Goal: Task Accomplishment & Management: Use online tool/utility

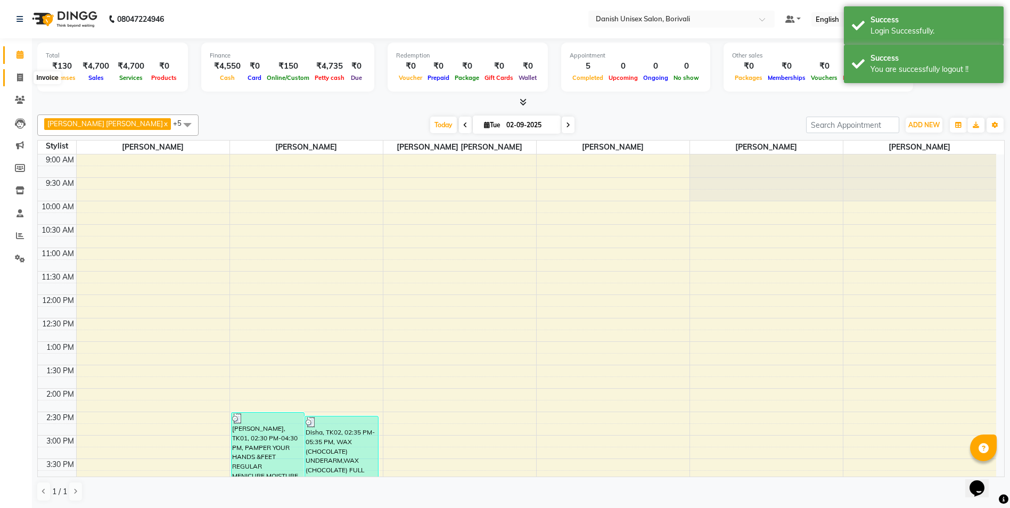
click at [21, 77] on icon at bounding box center [20, 77] width 6 height 8
select select "7068"
select select "service"
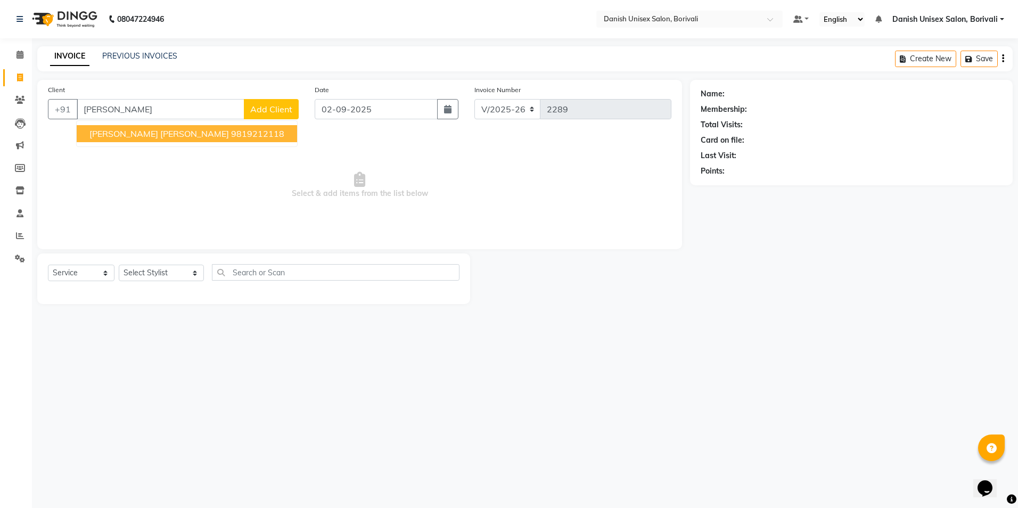
click at [231, 138] on ngb-highlight "9819212118" at bounding box center [257, 133] width 53 height 11
type input "9819212118"
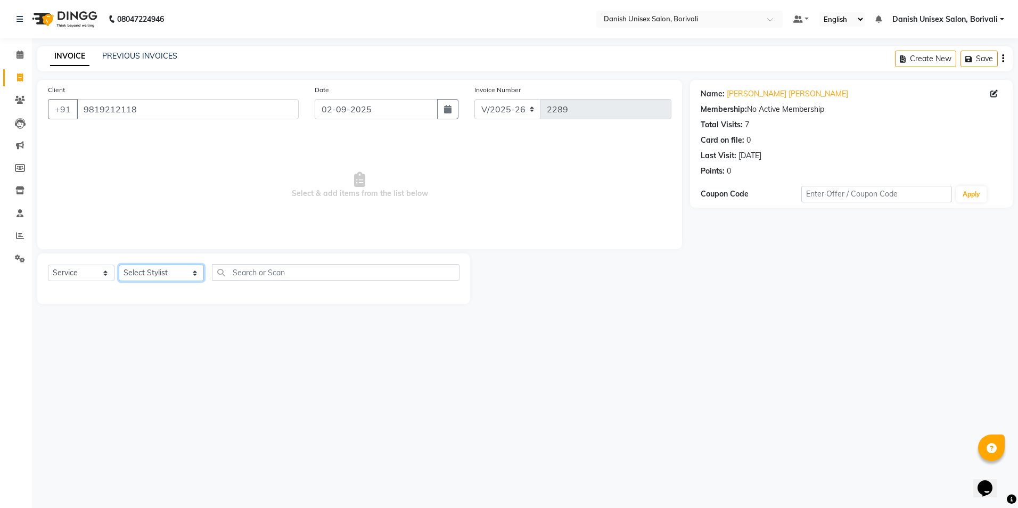
click at [159, 272] on select "Select Stylist [PERSON_NAME] Bheem [PERSON_NAME] Danish Unisex Salon, [PERSON_N…" at bounding box center [161, 273] width 85 height 17
click at [119, 265] on select "Select Stylist [PERSON_NAME] Bheem [PERSON_NAME] Danish Unisex Salon, [PERSON_N…" at bounding box center [161, 273] width 85 height 17
click at [158, 275] on select "Select Stylist [PERSON_NAME] Bheem [PERSON_NAME] Danish Unisex Salon, [PERSON_N…" at bounding box center [161, 273] width 85 height 17
select select "59611"
click at [119, 265] on select "Select Stylist [PERSON_NAME] Bheem [PERSON_NAME] Danish Unisex Salon, [PERSON_N…" at bounding box center [161, 273] width 85 height 17
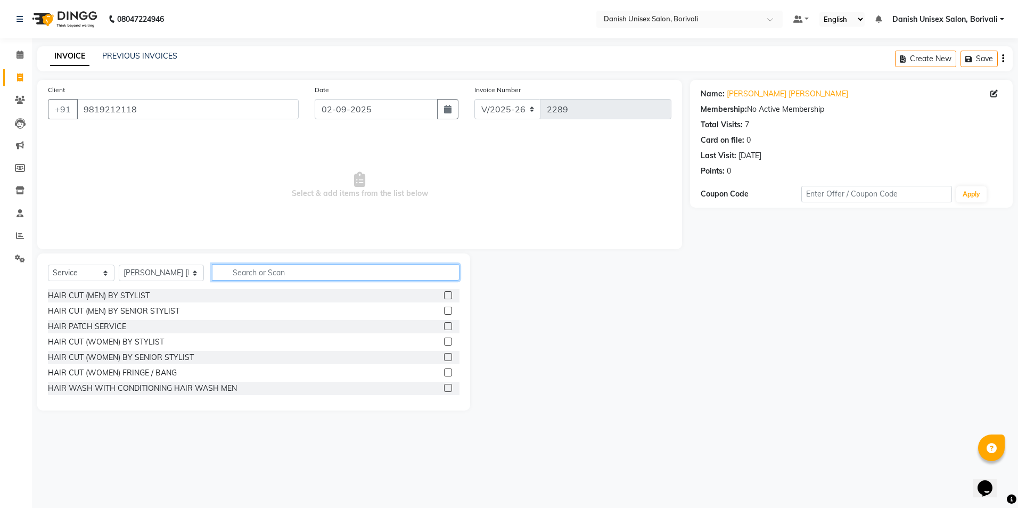
click at [245, 280] on input "text" at bounding box center [336, 272] width 248 height 17
type input "boto"
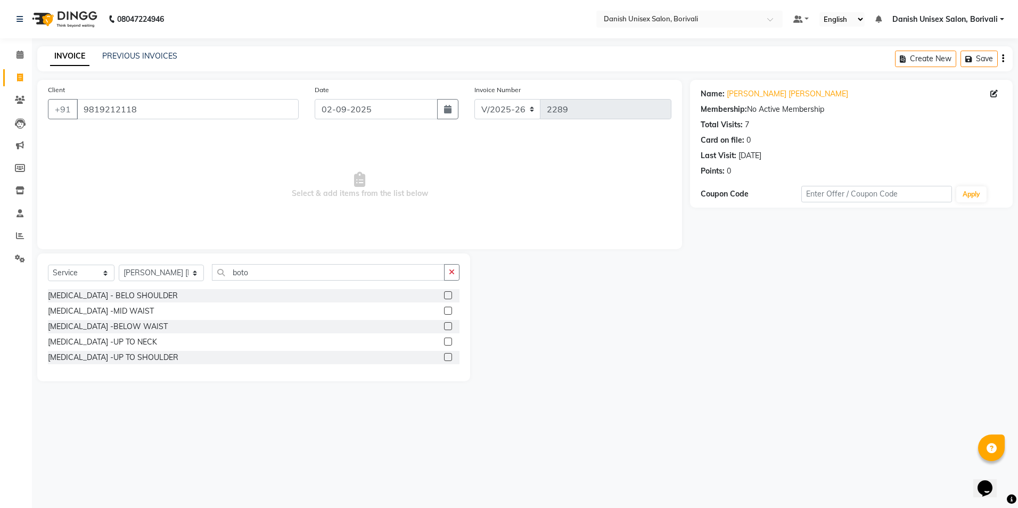
click at [448, 357] on label at bounding box center [448, 357] width 8 height 8
click at [448, 357] on input "checkbox" at bounding box center [447, 357] width 7 height 7
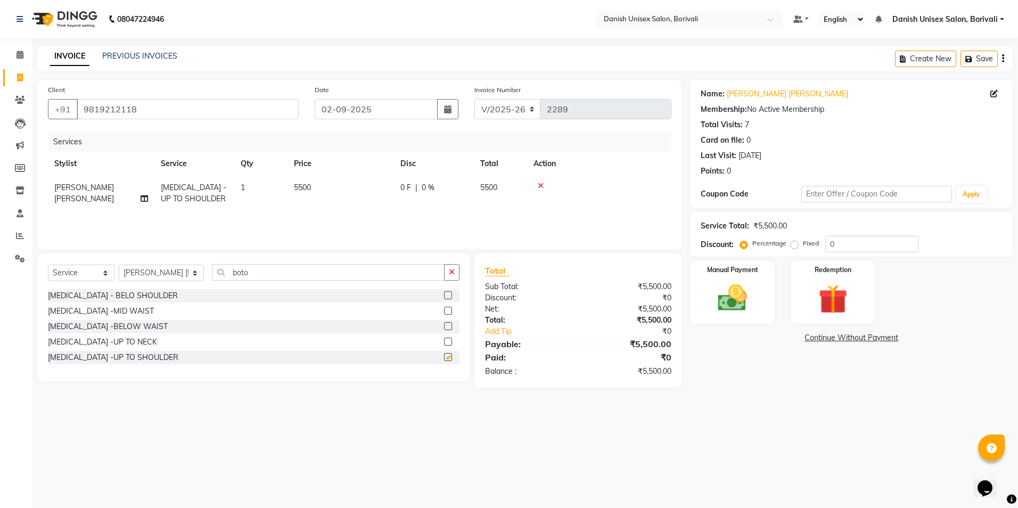
checkbox input "false"
click at [489, 192] on span "5500" at bounding box center [488, 188] width 17 height 10
select select "59611"
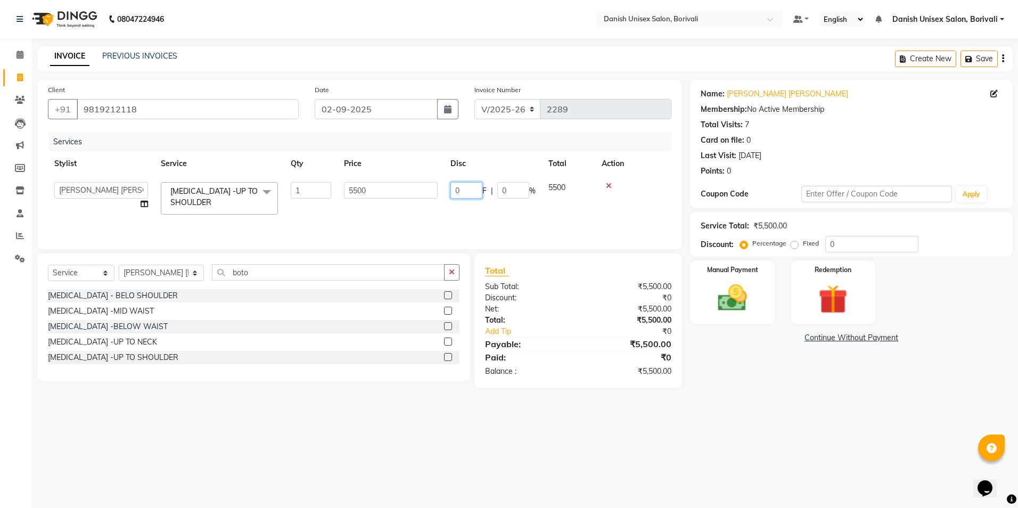
click at [454, 191] on input "0" at bounding box center [466, 190] width 32 height 17
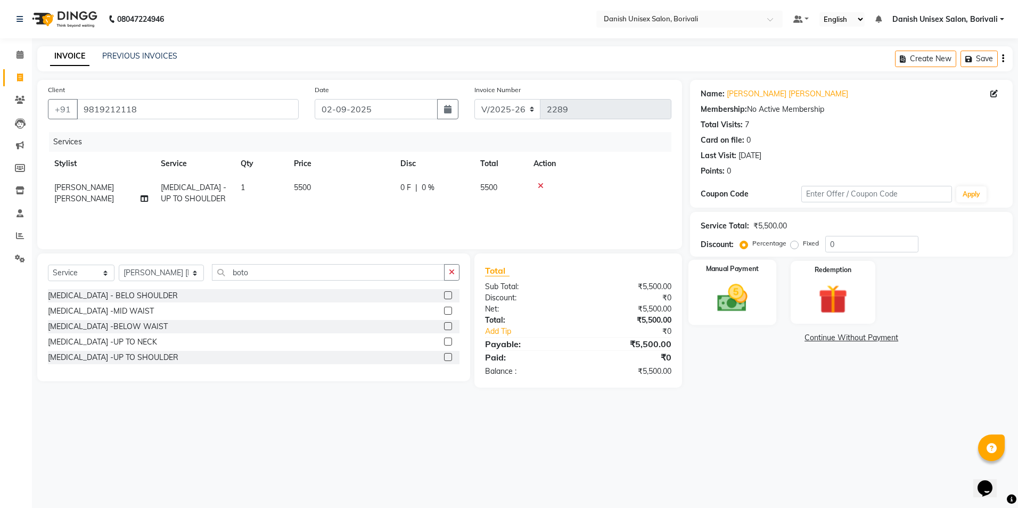
click at [739, 293] on img at bounding box center [733, 298] width 50 height 35
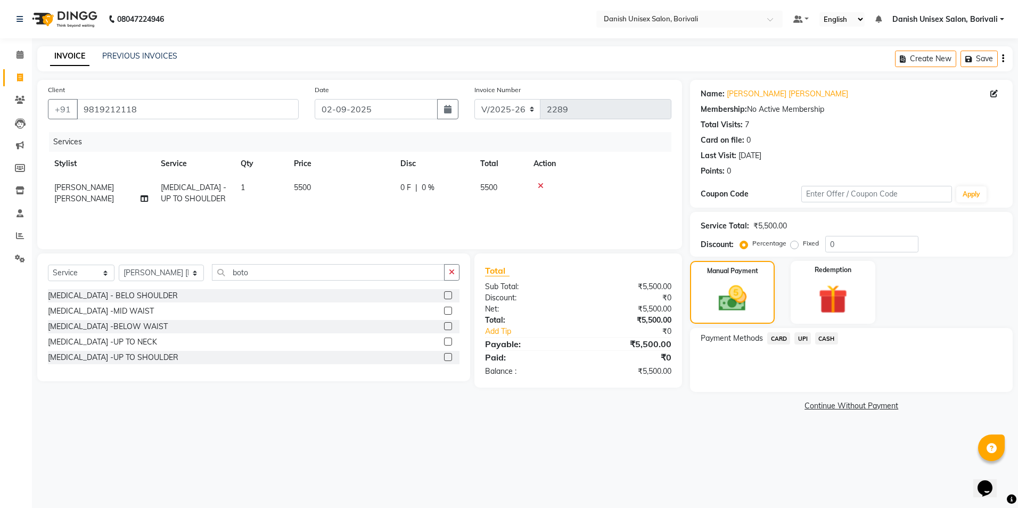
click at [405, 187] on span "0 F" at bounding box center [405, 187] width 11 height 11
select select "59611"
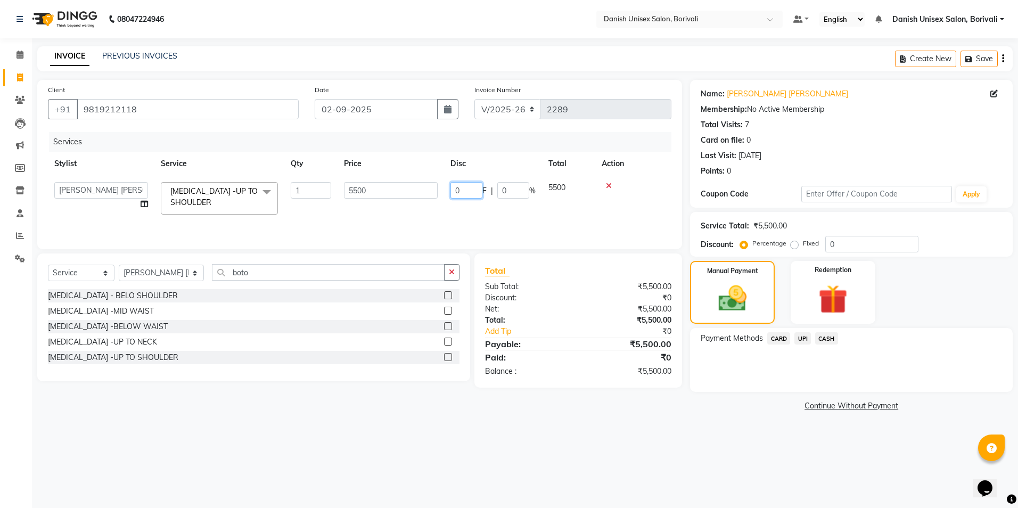
click at [455, 194] on input "0" at bounding box center [466, 190] width 32 height 17
type input "2000"
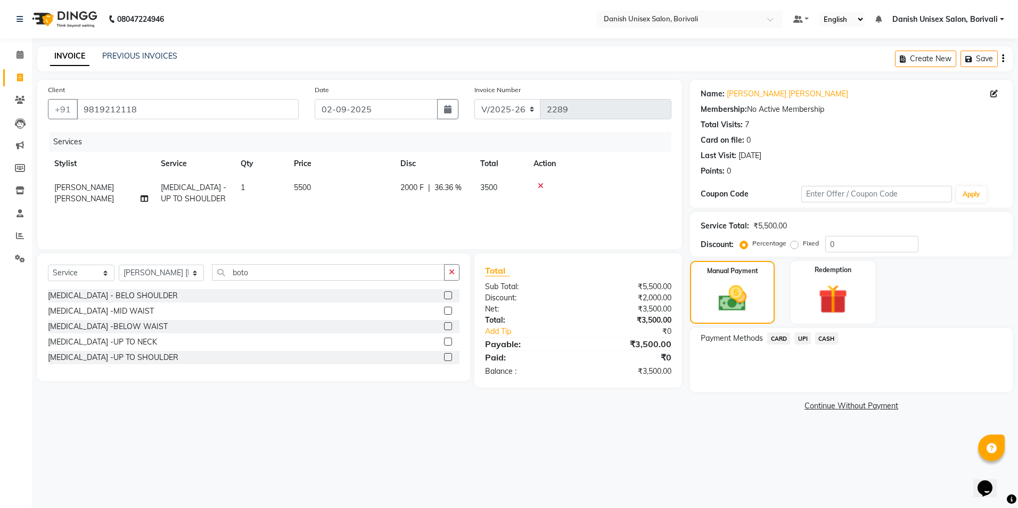
click at [586, 309] on div "₹3,500.00" at bounding box center [628, 308] width 101 height 11
click at [824, 339] on span "CASH" at bounding box center [826, 338] width 23 height 12
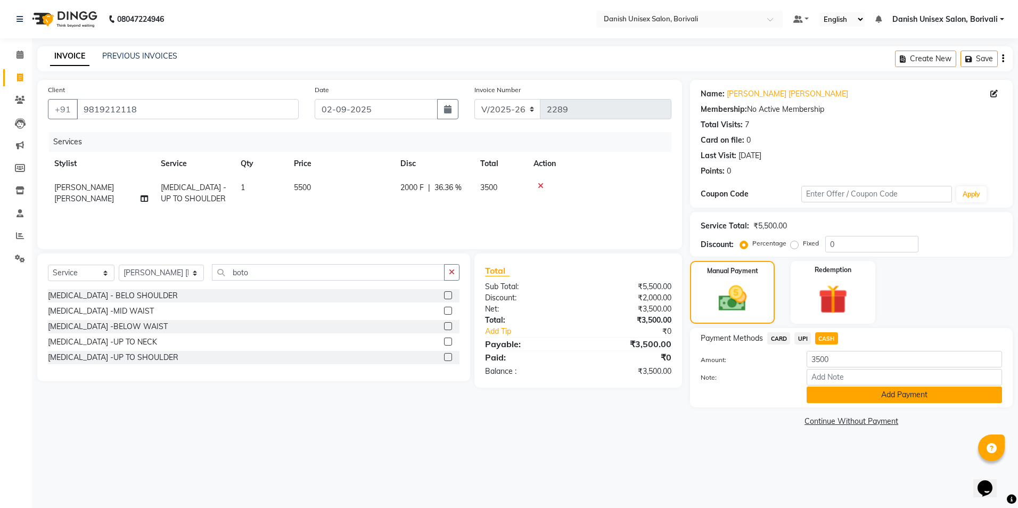
click at [845, 396] on button "Add Payment" at bounding box center [904, 395] width 195 height 17
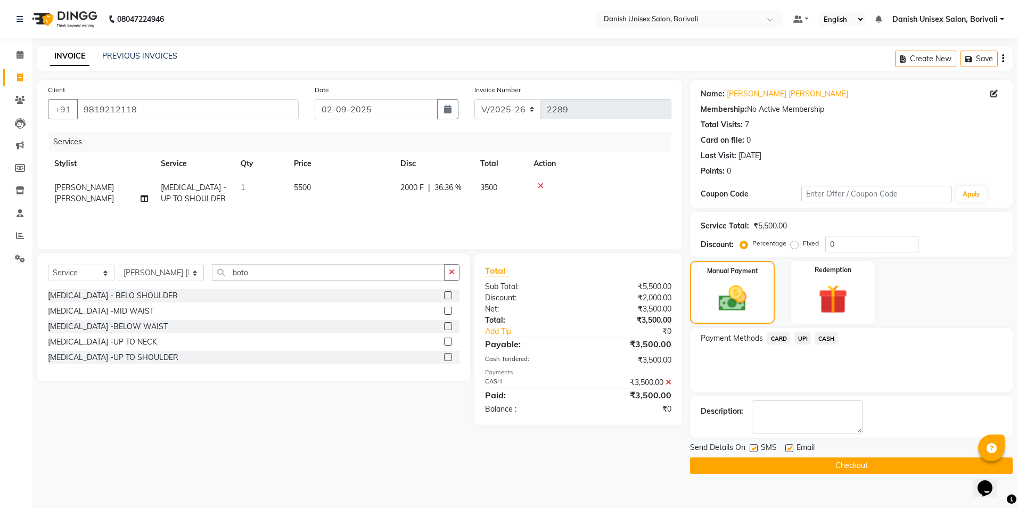
click at [820, 472] on button "Checkout" at bounding box center [851, 465] width 323 height 17
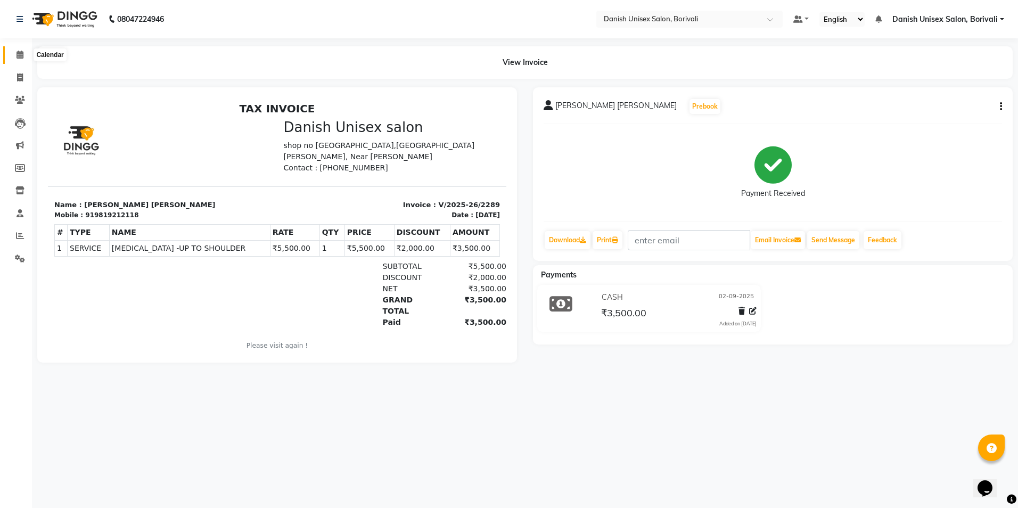
click at [21, 57] on icon at bounding box center [20, 55] width 7 height 8
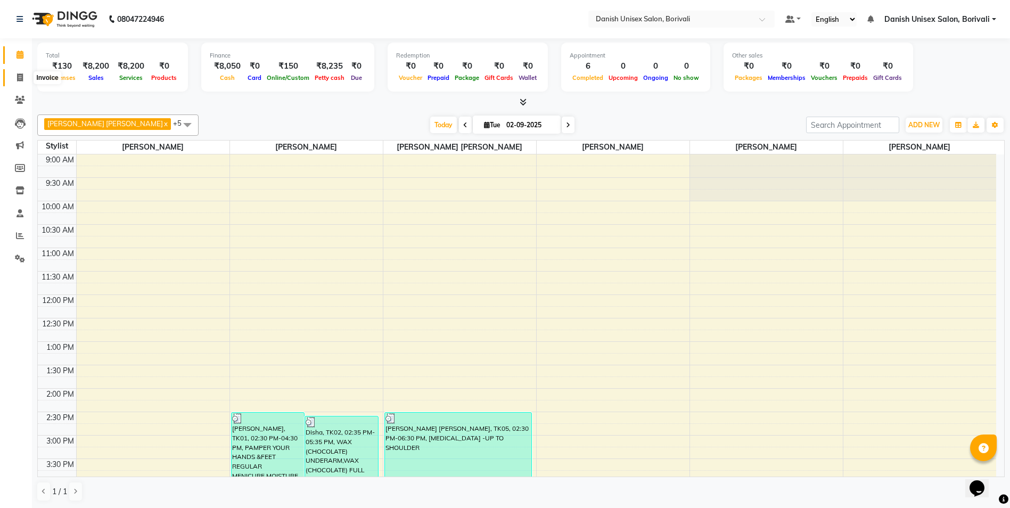
click at [27, 77] on span at bounding box center [20, 78] width 19 height 12
select select "7068"
select select "service"
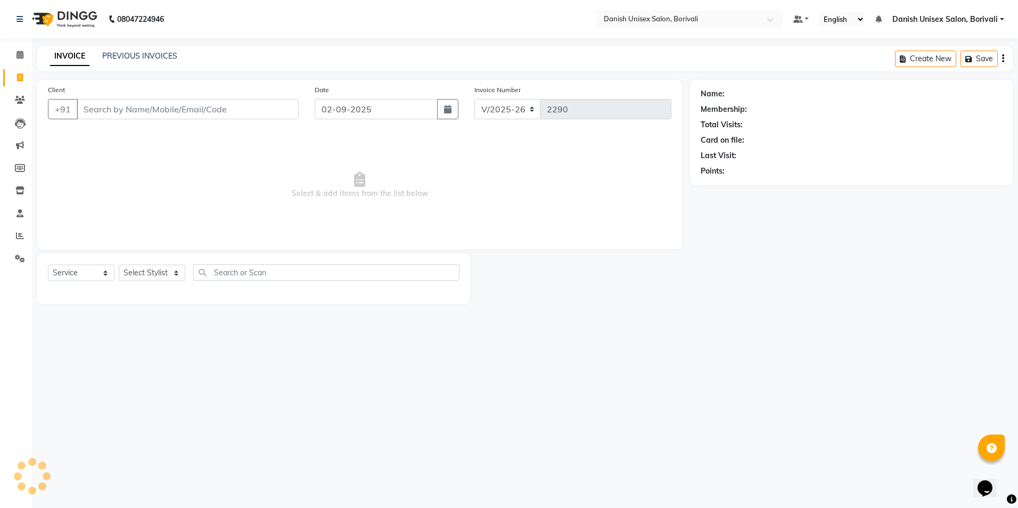
click at [101, 109] on input "Client" at bounding box center [188, 109] width 222 height 20
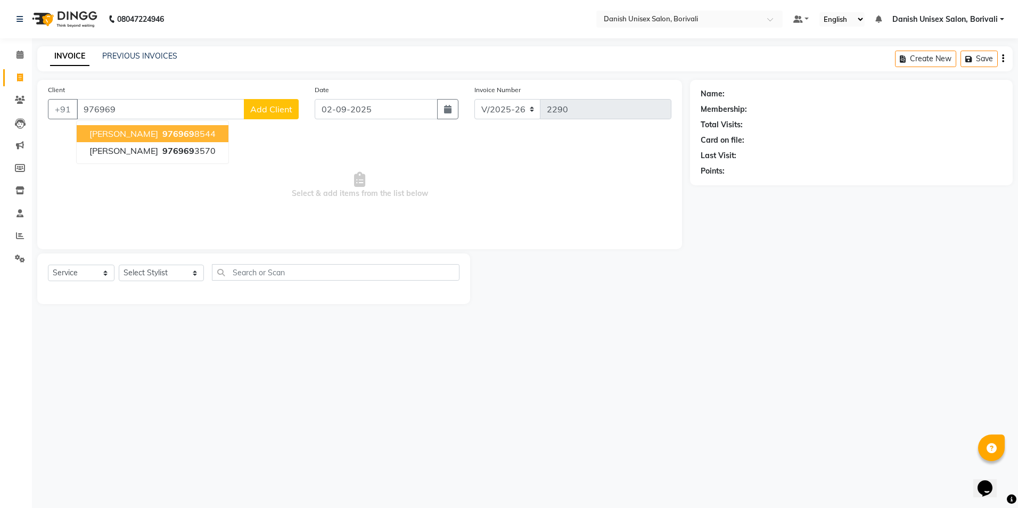
click at [120, 131] on button "[PERSON_NAME] 976969 8544" at bounding box center [153, 133] width 152 height 17
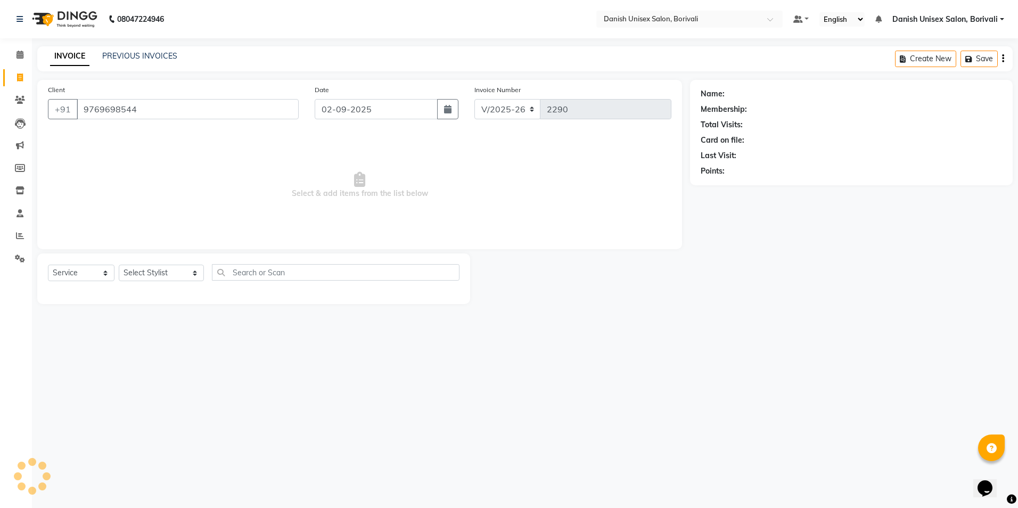
type input "9769698544"
click at [149, 276] on select "Select Stylist [PERSON_NAME] Bheem [PERSON_NAME] Danish Unisex Salon, [PERSON_N…" at bounding box center [161, 273] width 85 height 17
select select "58926"
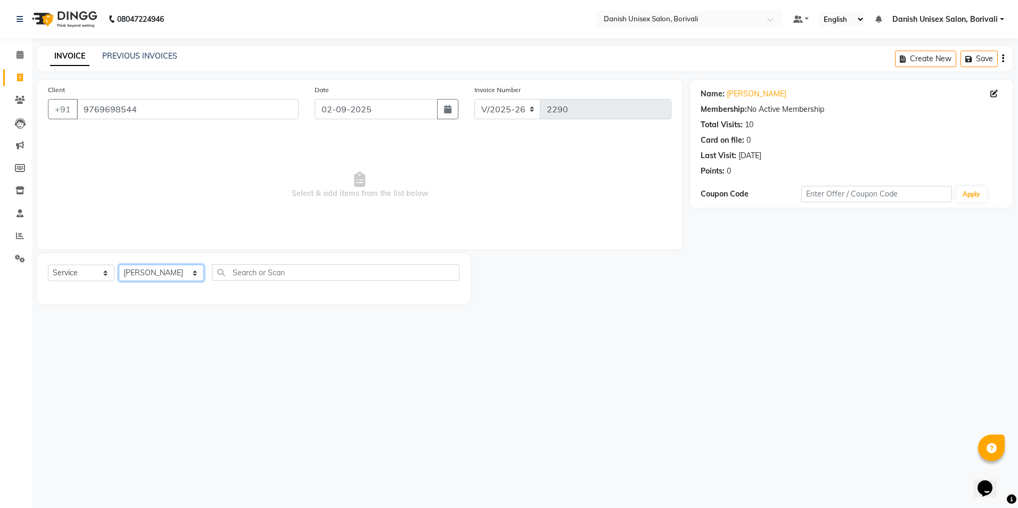
click at [119, 265] on select "Select Stylist [PERSON_NAME] Bheem [PERSON_NAME] Danish Unisex Salon, [PERSON_N…" at bounding box center [161, 273] width 85 height 17
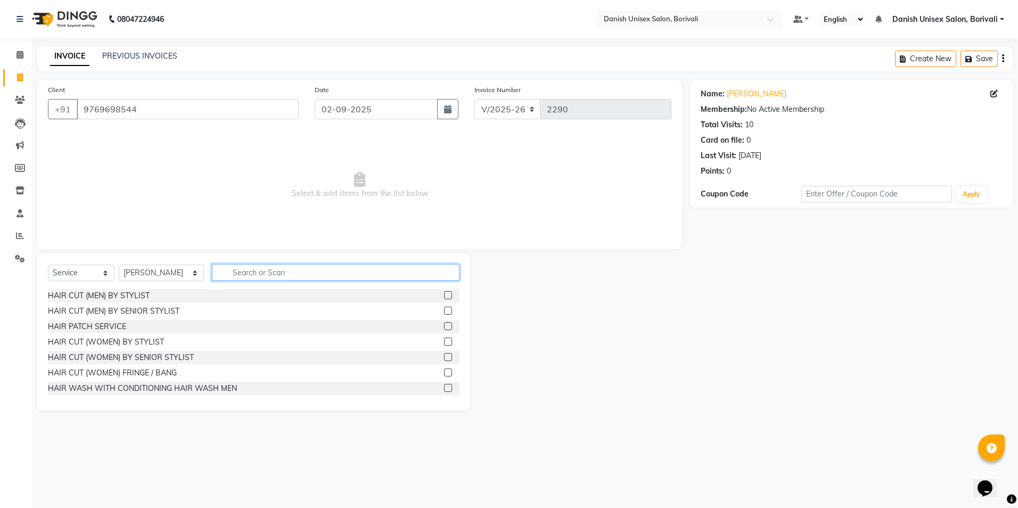
click at [236, 275] on input "text" at bounding box center [336, 272] width 248 height 17
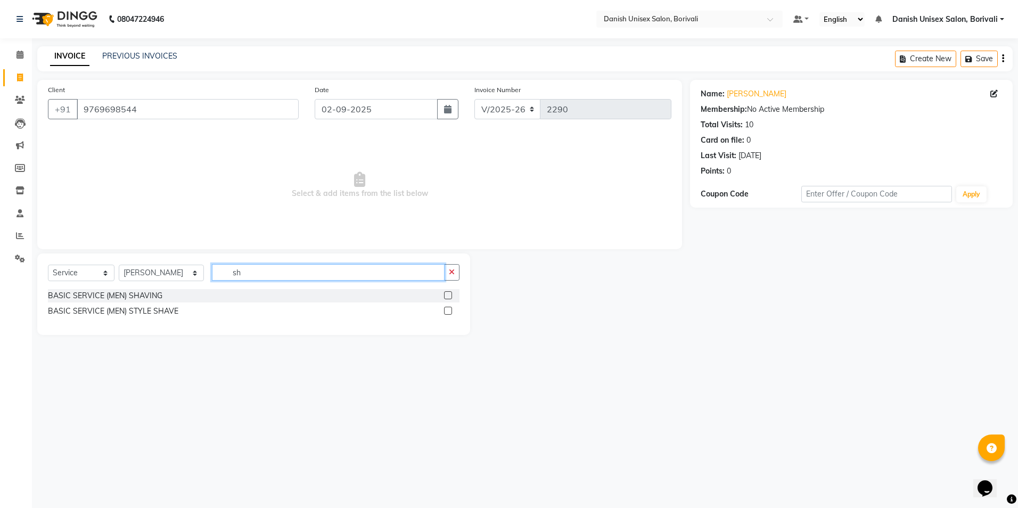
type input "s"
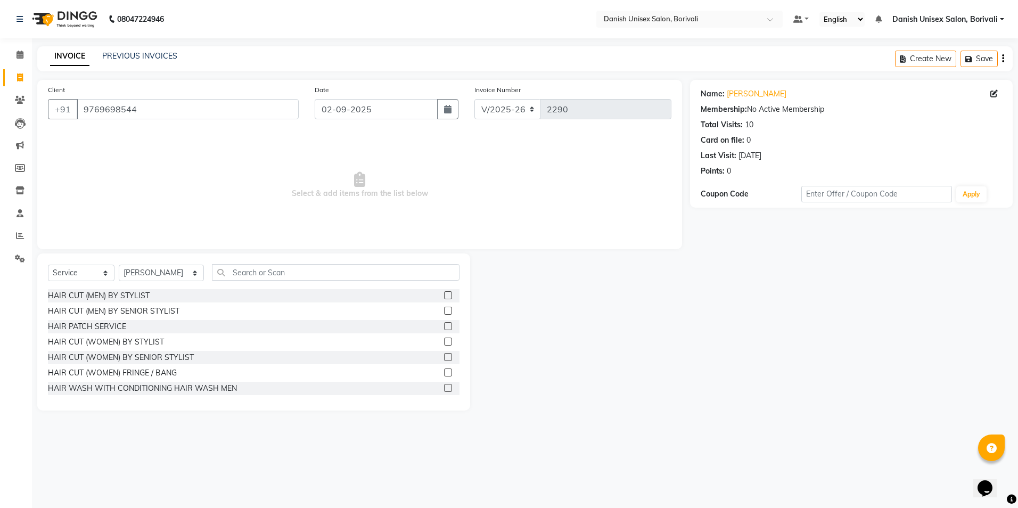
click at [444, 297] on label at bounding box center [448, 295] width 8 height 8
click at [444, 297] on input "checkbox" at bounding box center [447, 295] width 7 height 7
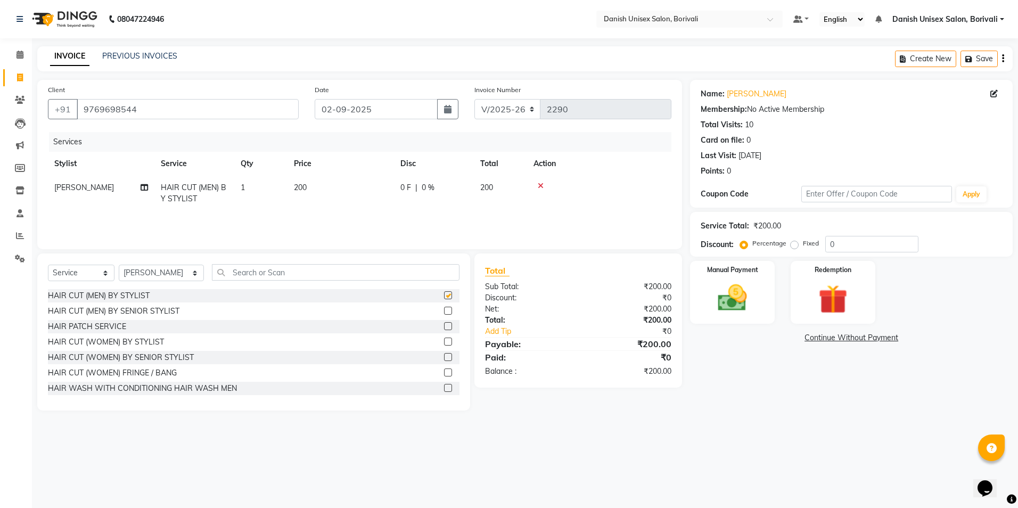
checkbox input "false"
click at [308, 272] on input "text" at bounding box center [336, 272] width 248 height 17
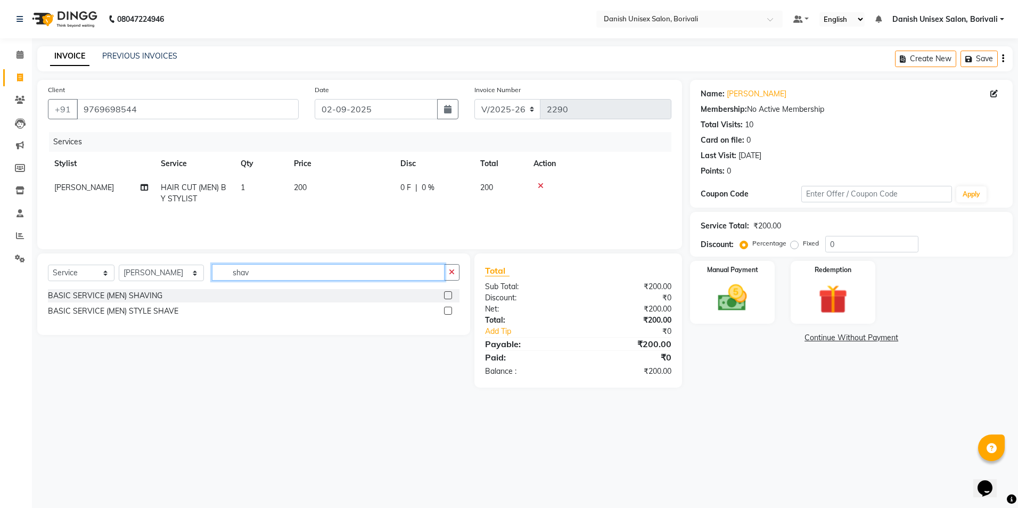
type input "shav"
click at [449, 310] on label at bounding box center [448, 311] width 8 height 8
click at [449, 310] on input "checkbox" at bounding box center [447, 311] width 7 height 7
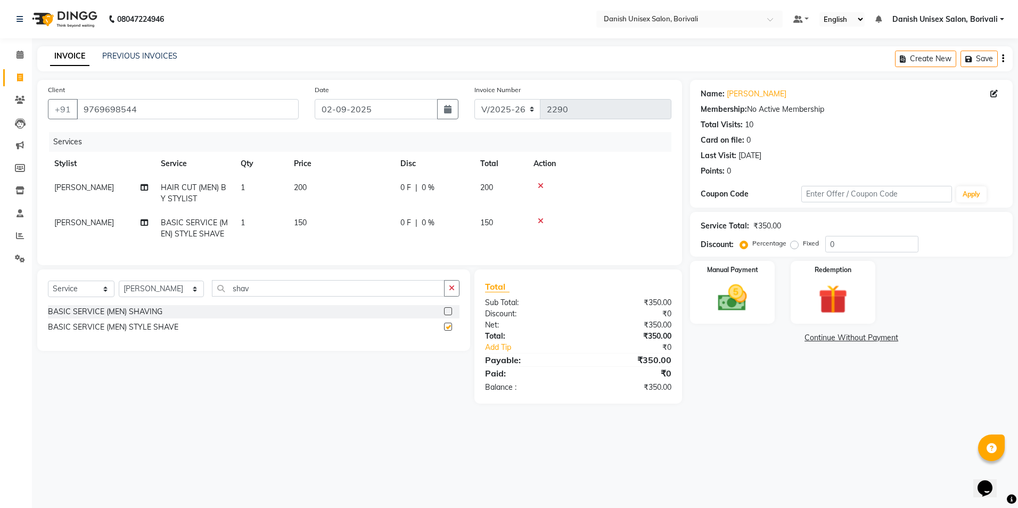
checkbox input "false"
click at [752, 312] on img at bounding box center [733, 298] width 50 height 35
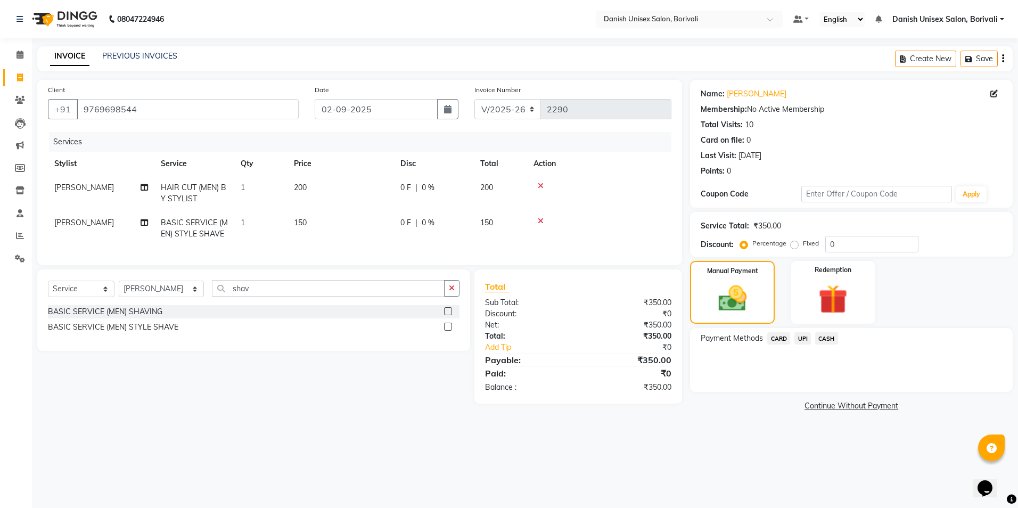
click at [800, 336] on span "UPI" at bounding box center [802, 338] width 17 height 12
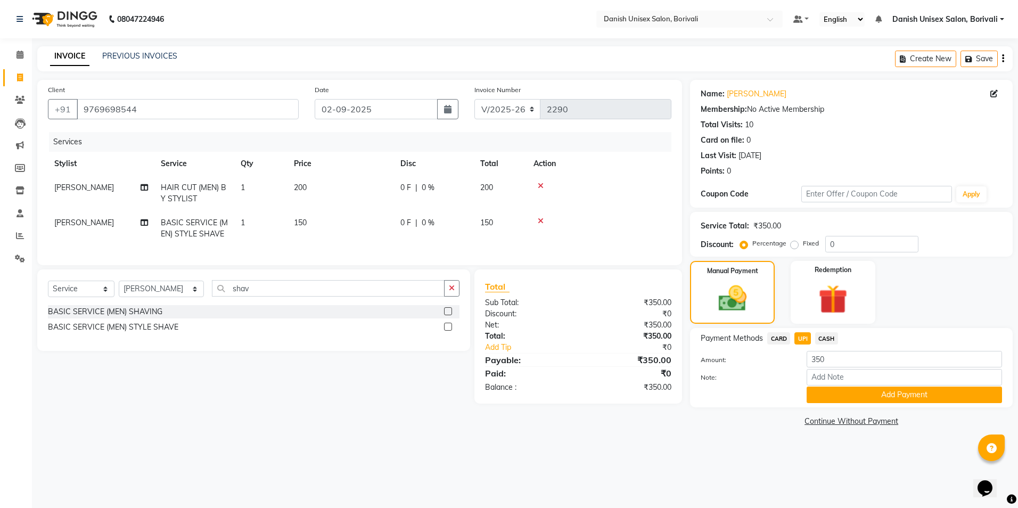
click at [829, 341] on span "CASH" at bounding box center [826, 338] width 23 height 12
click at [852, 393] on button "Add Payment" at bounding box center [904, 395] width 195 height 17
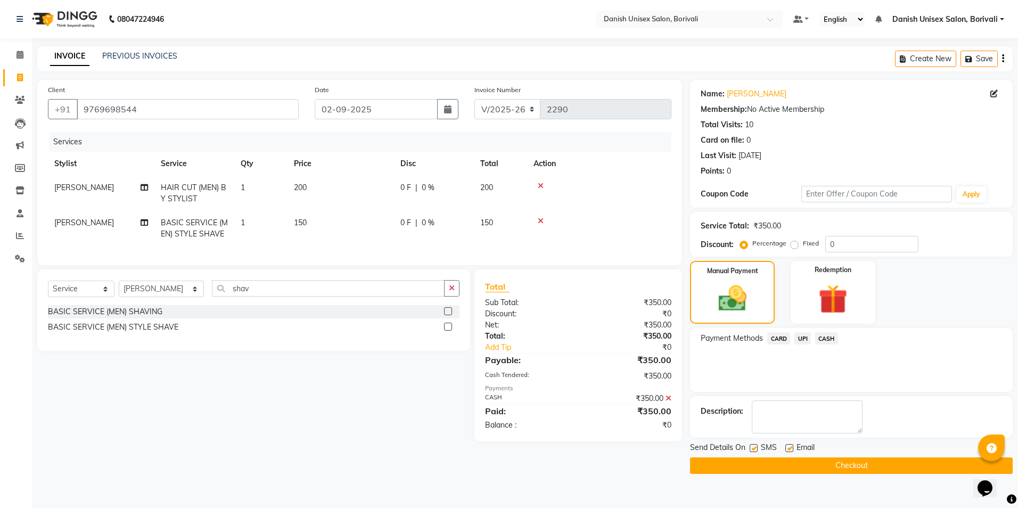
click at [829, 462] on button "Checkout" at bounding box center [851, 465] width 323 height 17
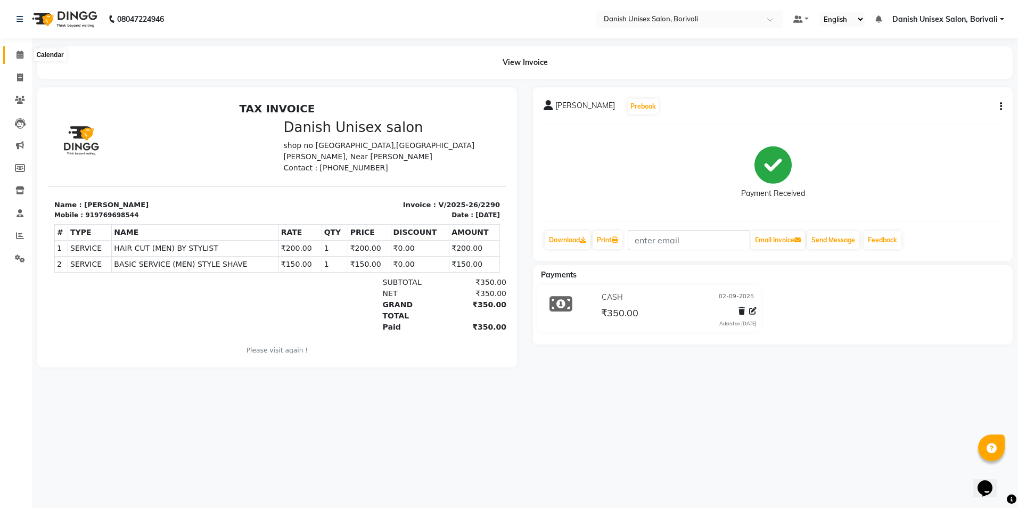
click at [21, 51] on icon at bounding box center [20, 55] width 7 height 8
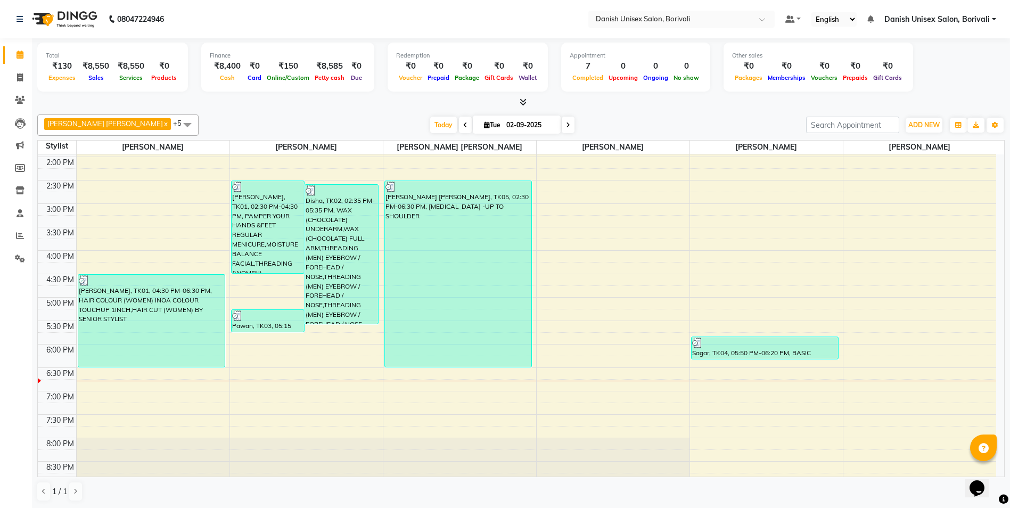
scroll to position [213, 0]
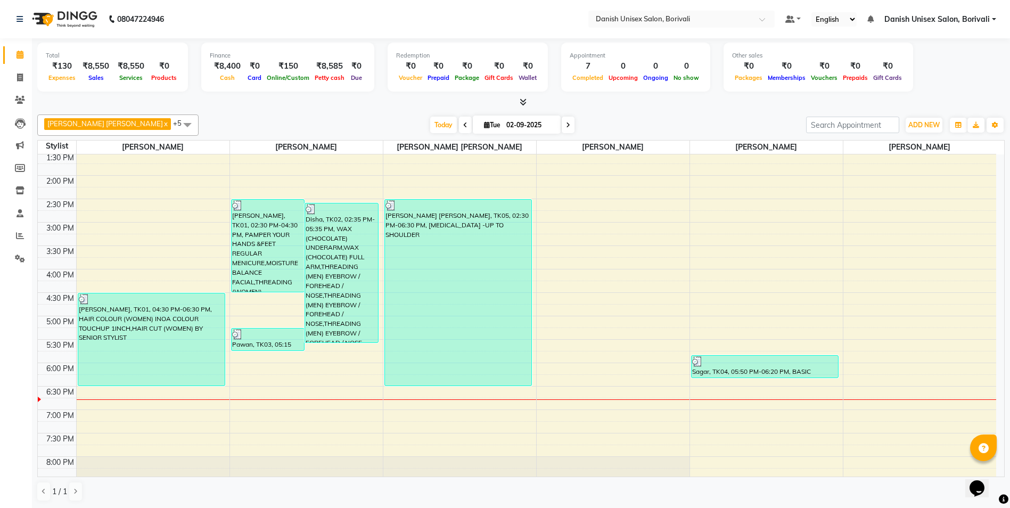
click at [87, 120] on span "[PERSON_NAME] [PERSON_NAME]" at bounding box center [105, 123] width 116 height 9
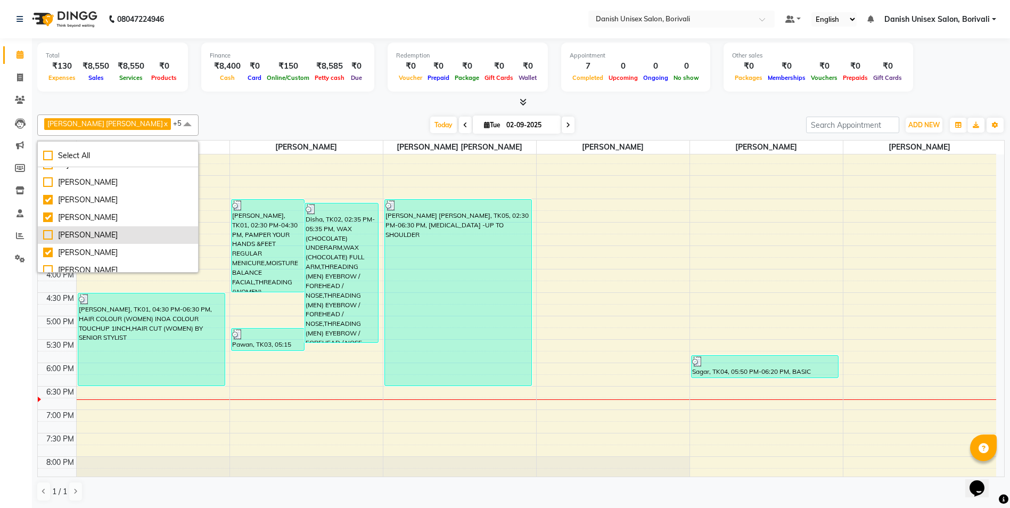
scroll to position [106, 0]
click at [48, 246] on div "[PERSON_NAME]" at bounding box center [118, 245] width 150 height 11
checkbox input "true"
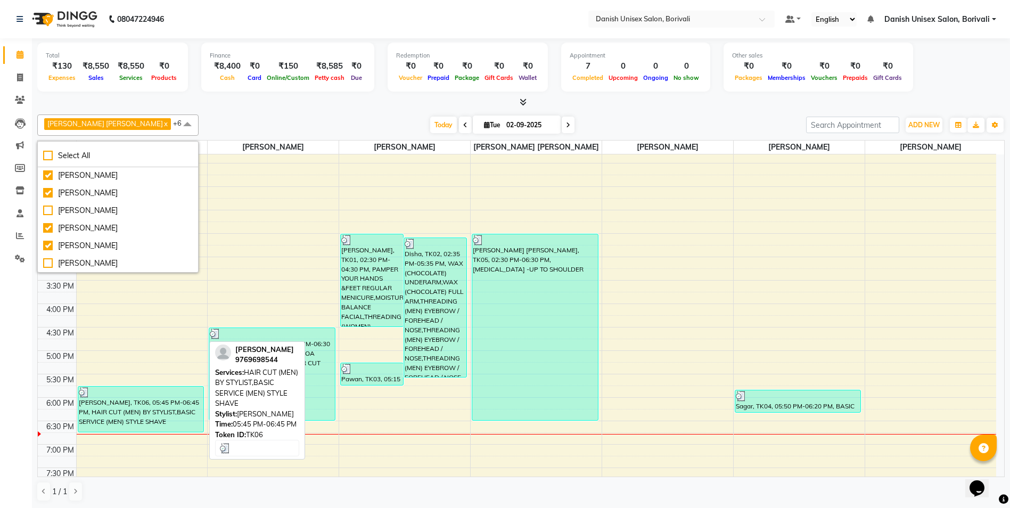
scroll to position [160, 0]
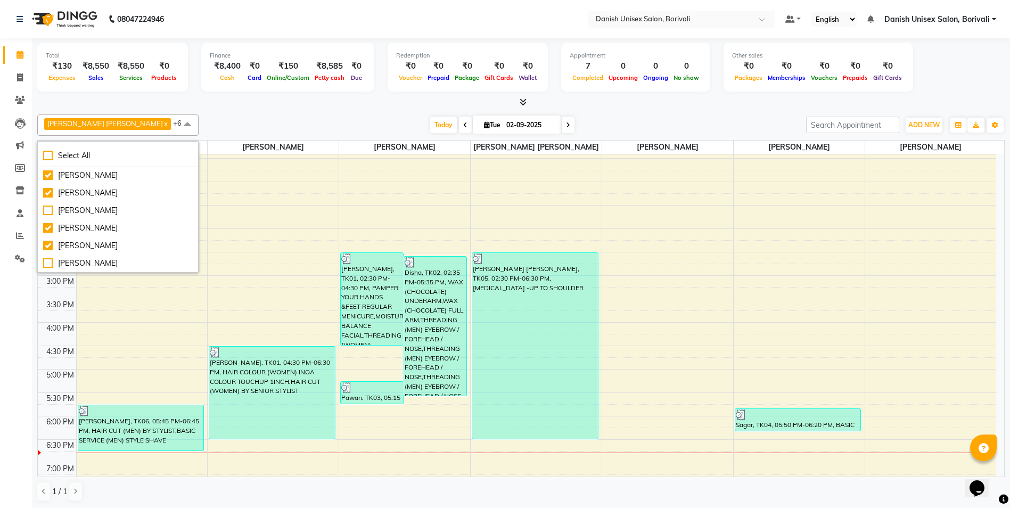
click at [177, 125] on span at bounding box center [187, 124] width 21 height 20
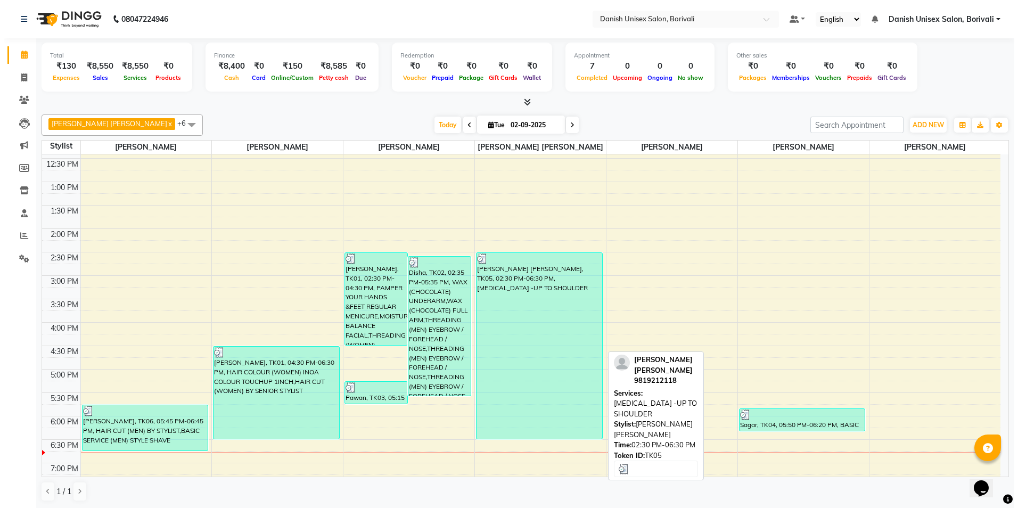
scroll to position [213, 0]
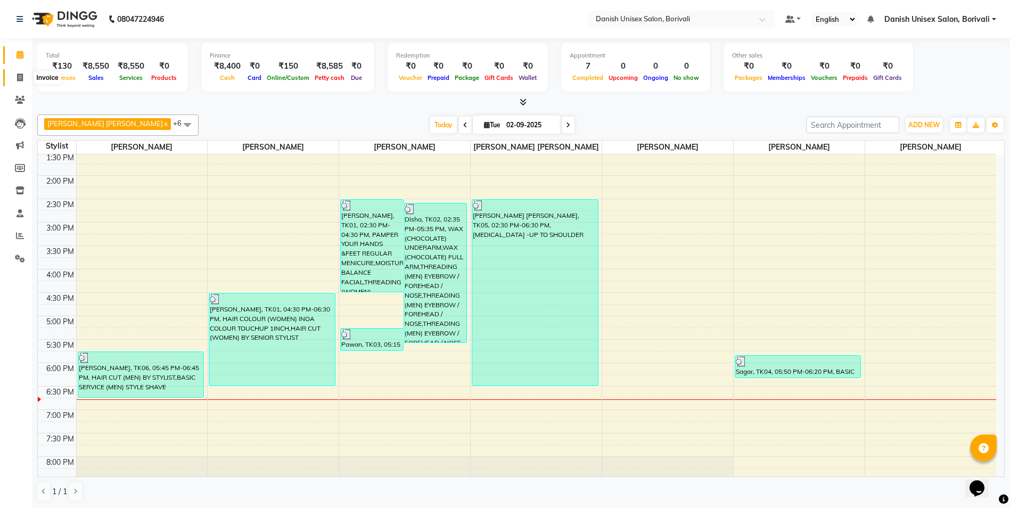
click at [18, 80] on icon at bounding box center [20, 77] width 6 height 8
select select "7068"
select select "service"
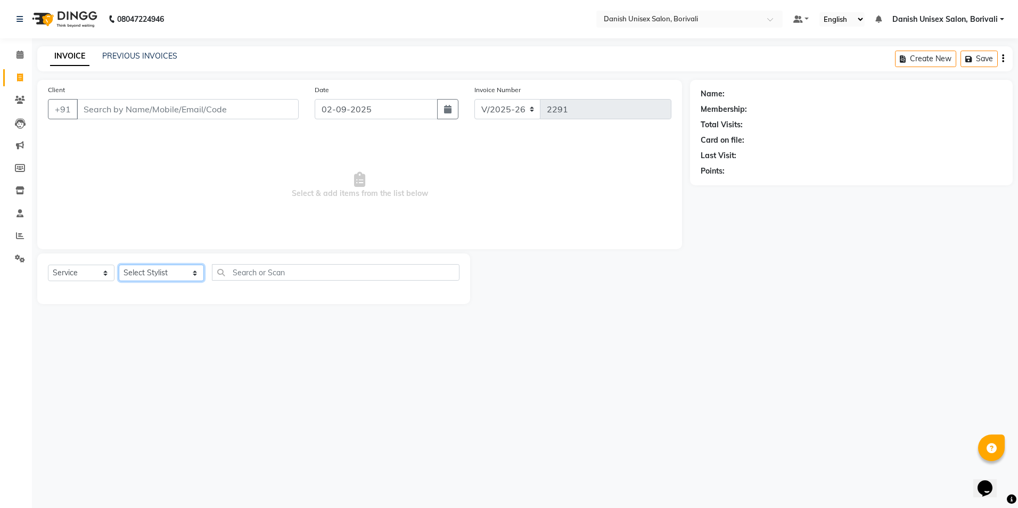
click at [168, 267] on select "Select Stylist [PERSON_NAME] Bheem [PERSON_NAME] Danish Unisex Salon, [PERSON_N…" at bounding box center [161, 273] width 85 height 17
select select "59842"
click at [119, 265] on select "Select Stylist [PERSON_NAME] Bheem [PERSON_NAME] Danish Unisex Salon, [PERSON_N…" at bounding box center [161, 273] width 85 height 17
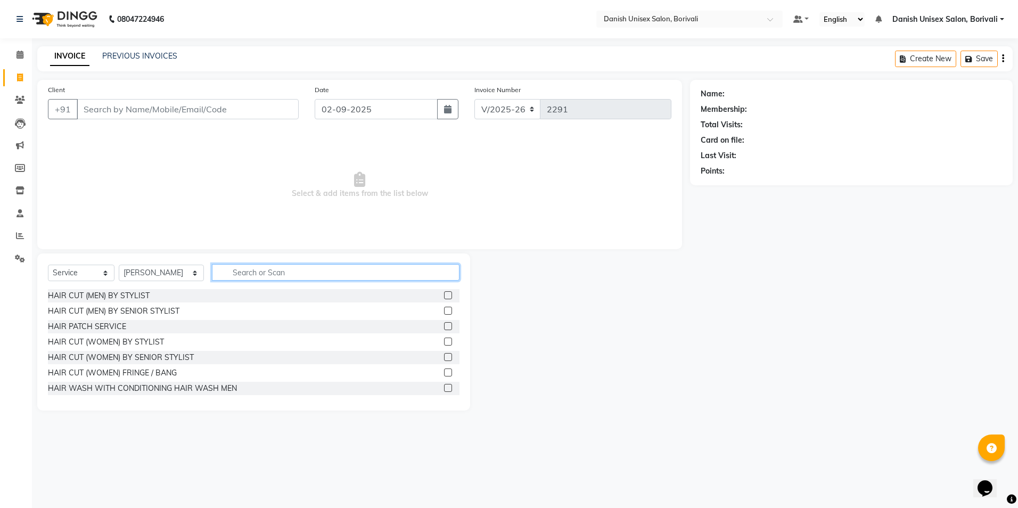
click at [238, 268] on input "text" at bounding box center [336, 272] width 248 height 17
type input "c"
type input "wax"
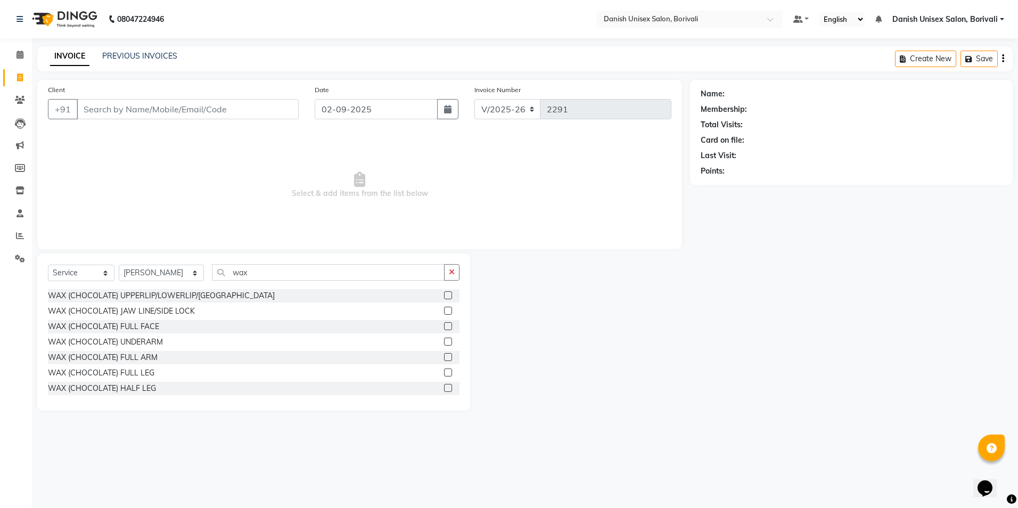
click at [444, 341] on label at bounding box center [448, 342] width 8 height 8
click at [444, 341] on input "checkbox" at bounding box center [447, 342] width 7 height 7
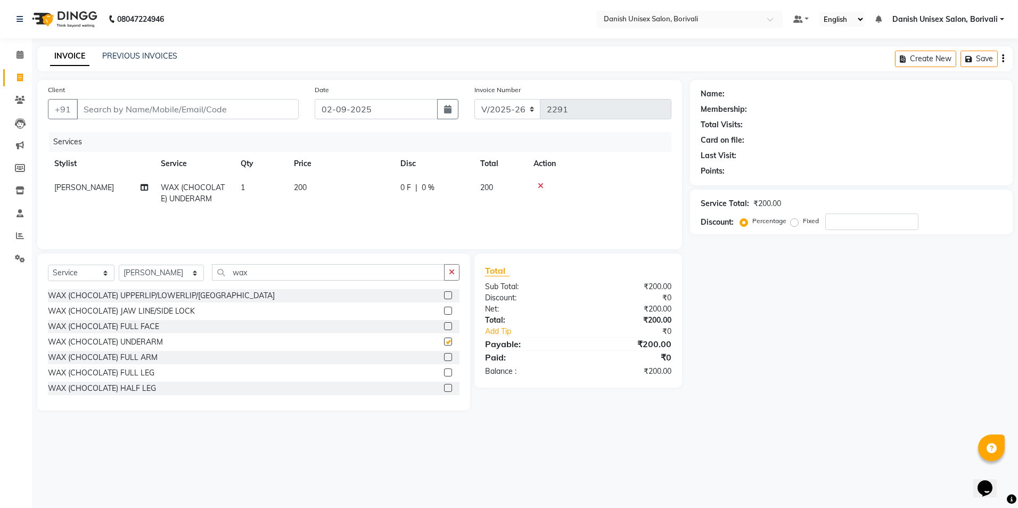
checkbox input "false"
click at [444, 357] on label at bounding box center [448, 357] width 8 height 8
click at [444, 357] on input "checkbox" at bounding box center [447, 357] width 7 height 7
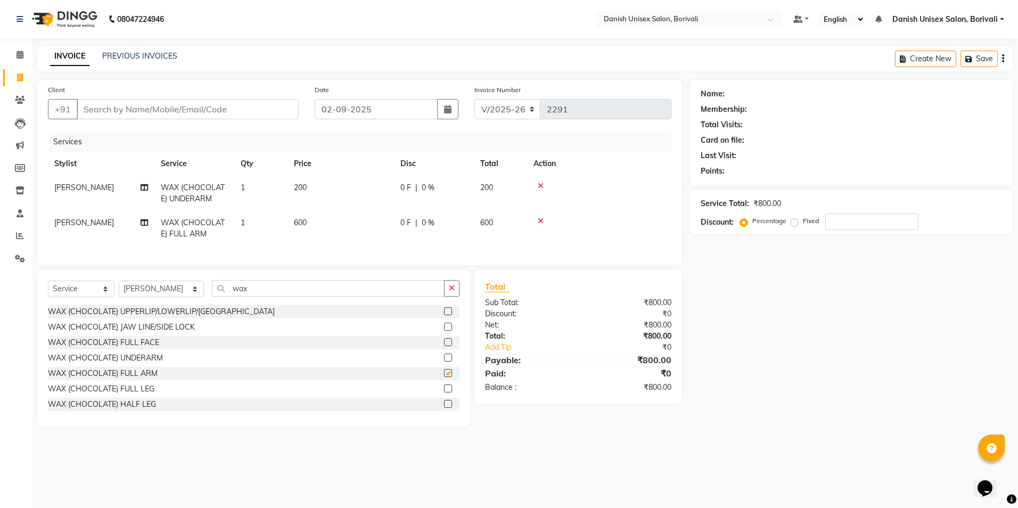
checkbox input "false"
click at [444, 408] on label at bounding box center [448, 404] width 8 height 8
click at [444, 408] on input "checkbox" at bounding box center [447, 404] width 7 height 7
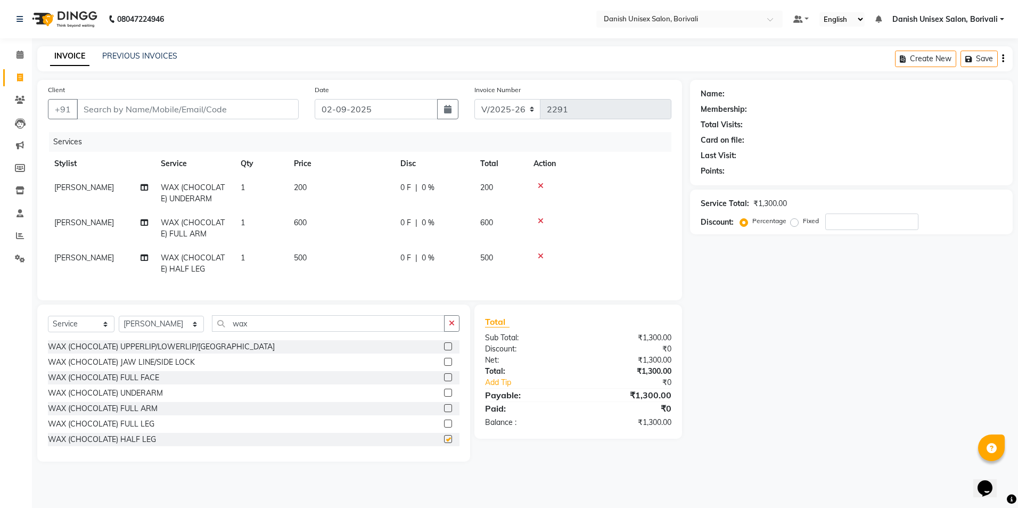
checkbox input "false"
click at [159, 112] on input "Client" at bounding box center [188, 109] width 222 height 20
type input "9"
type input "0"
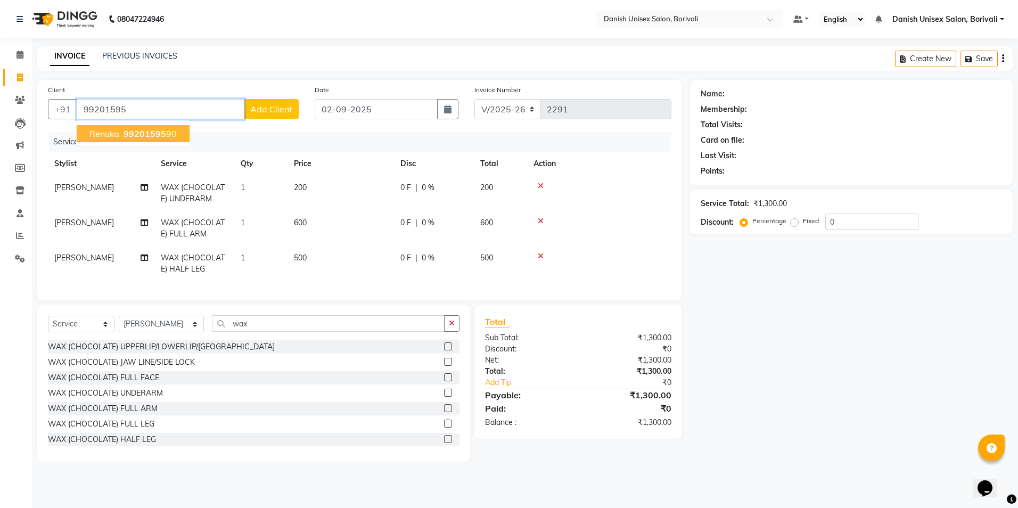
click at [139, 134] on span "99201595" at bounding box center [145, 133] width 43 height 11
type input "9920159590"
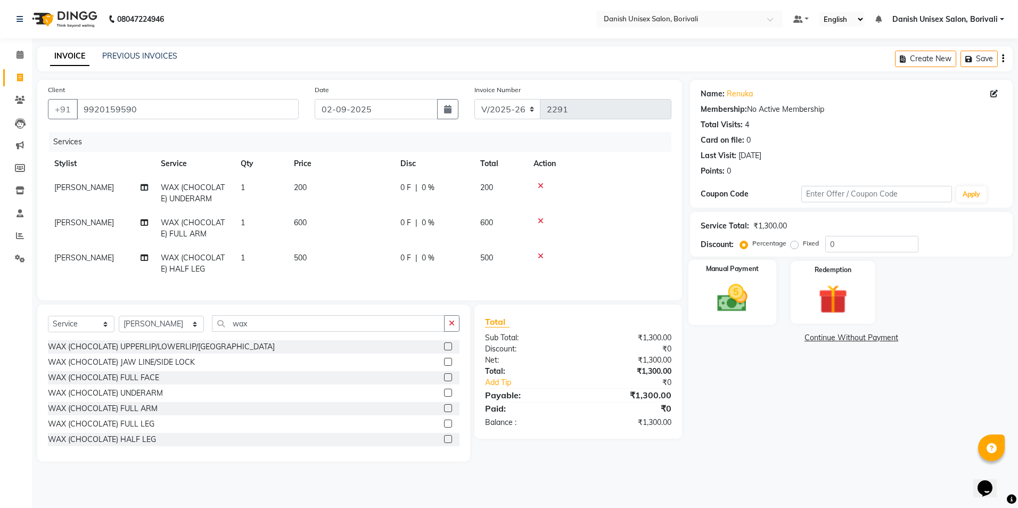
click at [744, 299] on img at bounding box center [733, 298] width 50 height 35
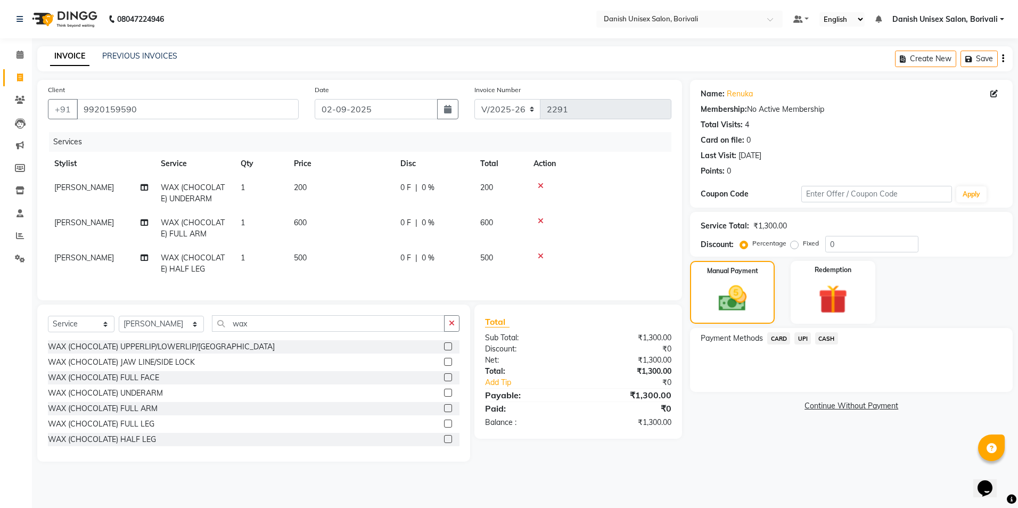
click at [823, 337] on span "CASH" at bounding box center [826, 338] width 23 height 12
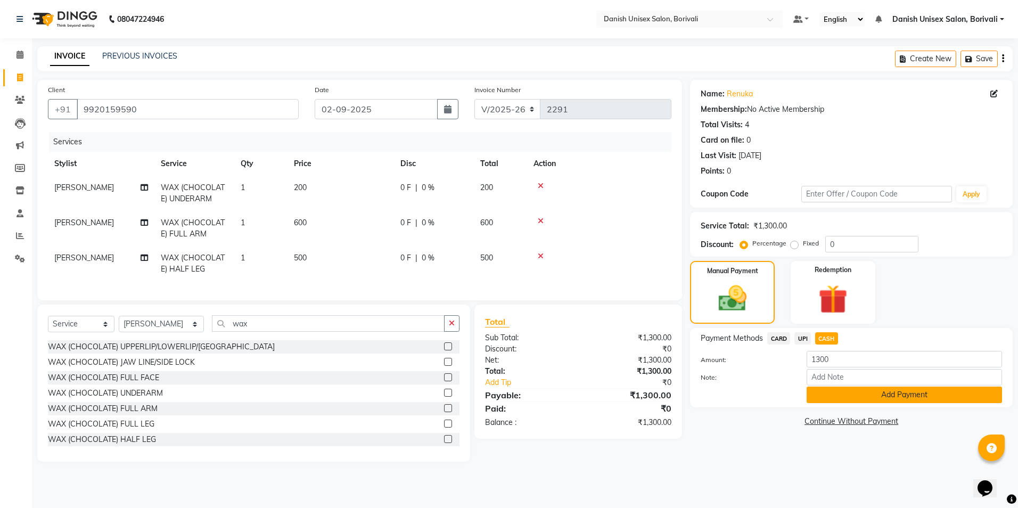
click at [826, 397] on button "Add Payment" at bounding box center [904, 395] width 195 height 17
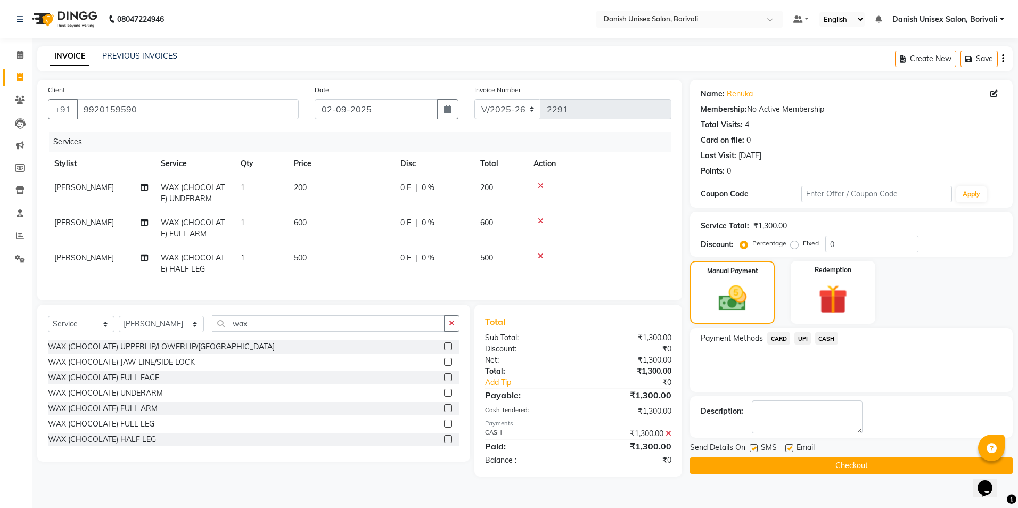
click at [837, 469] on button "Checkout" at bounding box center [851, 465] width 323 height 17
